Goal: Information Seeking & Learning: Check status

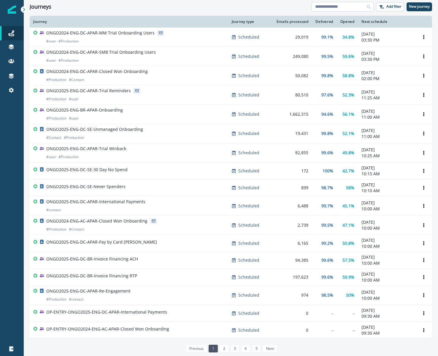
click at [336, 9] on input at bounding box center [342, 7] width 62 height 10
type input "********"
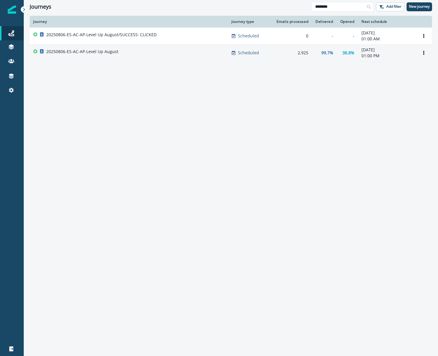
click at [178, 57] on div "20250806-ES-AC-AP-Level Up August" at bounding box center [128, 53] width 191 height 8
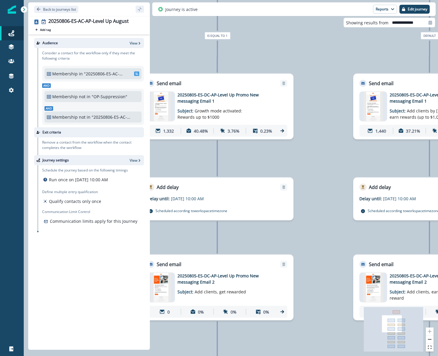
drag, startPoint x: 194, startPoint y: 153, endPoint x: 319, endPoint y: 141, distance: 125.3
click at [319, 141] on div "2,925 contacts have entered the journey Branch by token AB_Split_2way with cond…" at bounding box center [231, 178] width 414 height 356
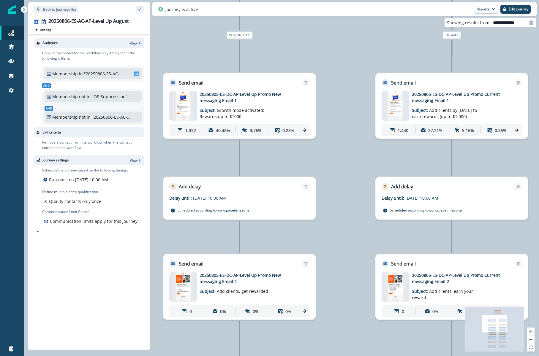
drag, startPoint x: 325, startPoint y: 232, endPoint x: 347, endPoint y: 232, distance: 21.4
click at [347, 232] on div "2,925 contacts have entered the journey Branch by token AB_Split_2way with cond…" at bounding box center [281, 178] width 515 height 356
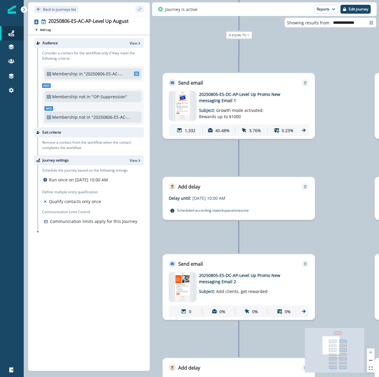
click at [302, 132] on icon at bounding box center [303, 130] width 5 height 5
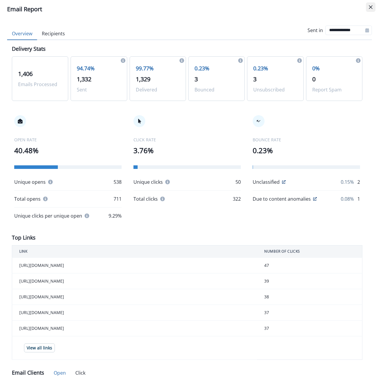
click at [371, 9] on button "Close" at bounding box center [371, 7] width 10 height 10
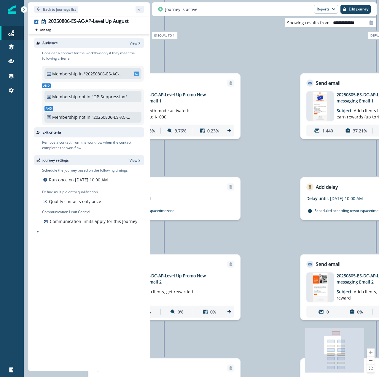
drag, startPoint x: 350, startPoint y: 152, endPoint x: 276, endPoint y: 153, distance: 74.5
click at [276, 153] on div "2,925 contacts have entered the journey Branch by token AB_Split_2way with cond…" at bounding box center [202, 188] width 356 height 377
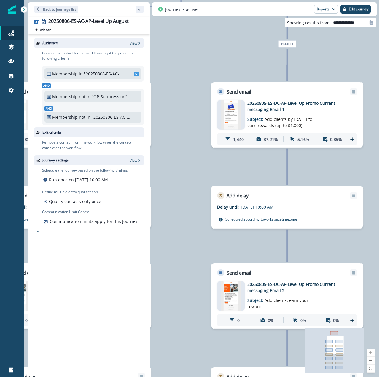
drag, startPoint x: 352, startPoint y: 154, endPoint x: 263, endPoint y: 163, distance: 89.8
click at [263, 163] on div "2,925 contacts have entered the journey Branch by token AB_Split_2way with cond…" at bounding box center [202, 188] width 356 height 377
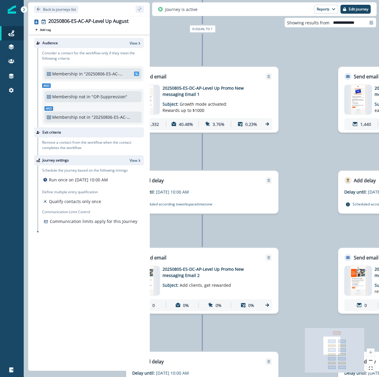
drag, startPoint x: 196, startPoint y: 168, endPoint x: 323, endPoint y: 153, distance: 128.3
click at [323, 153] on div "2,925 contacts have entered the journey Branch by token AB_Split_2way with cond…" at bounding box center [202, 188] width 356 height 377
